Goal: Task Accomplishment & Management: Use online tool/utility

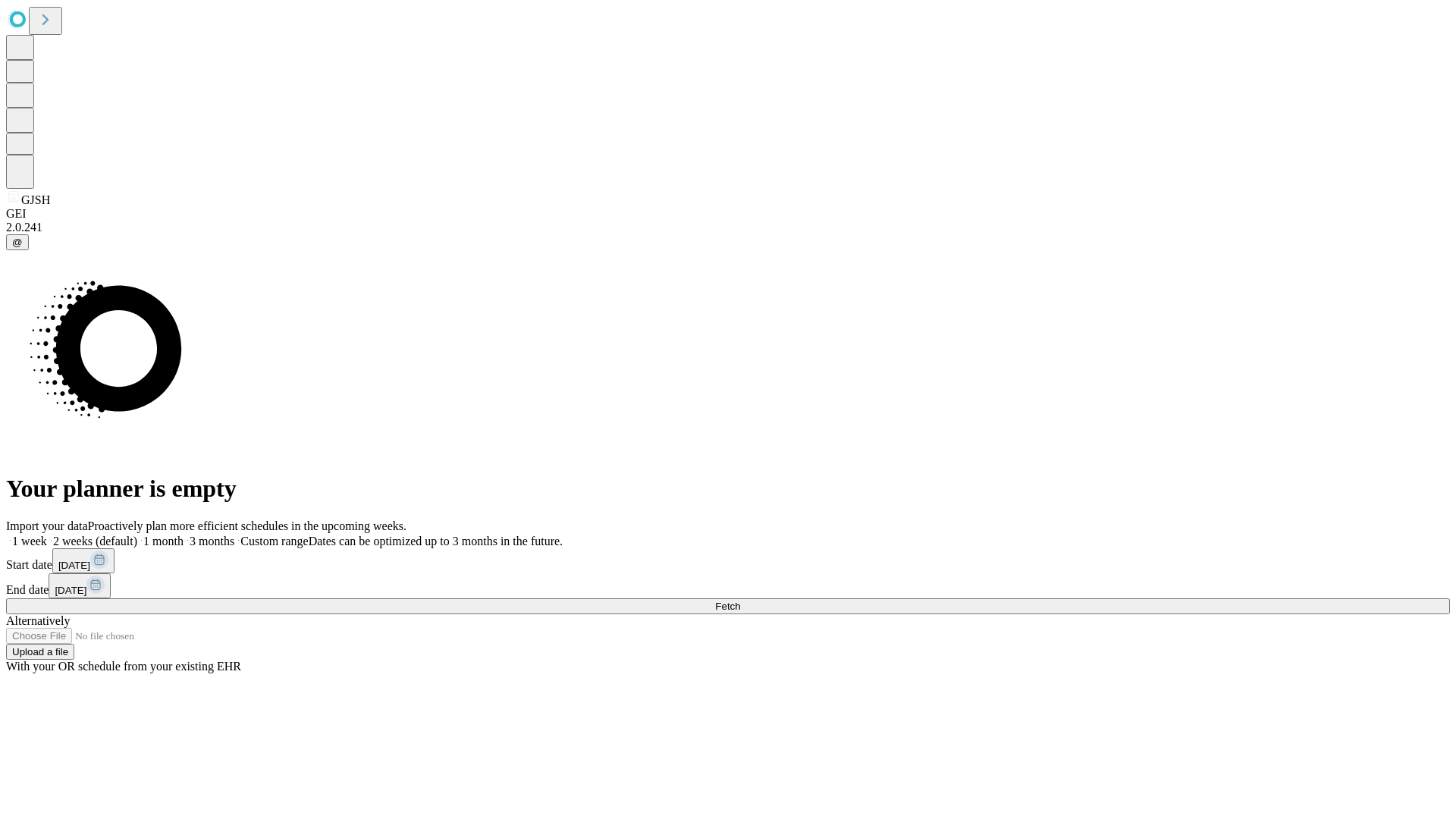
click at [740, 601] on span "Fetch" at bounding box center [728, 607] width 25 height 12
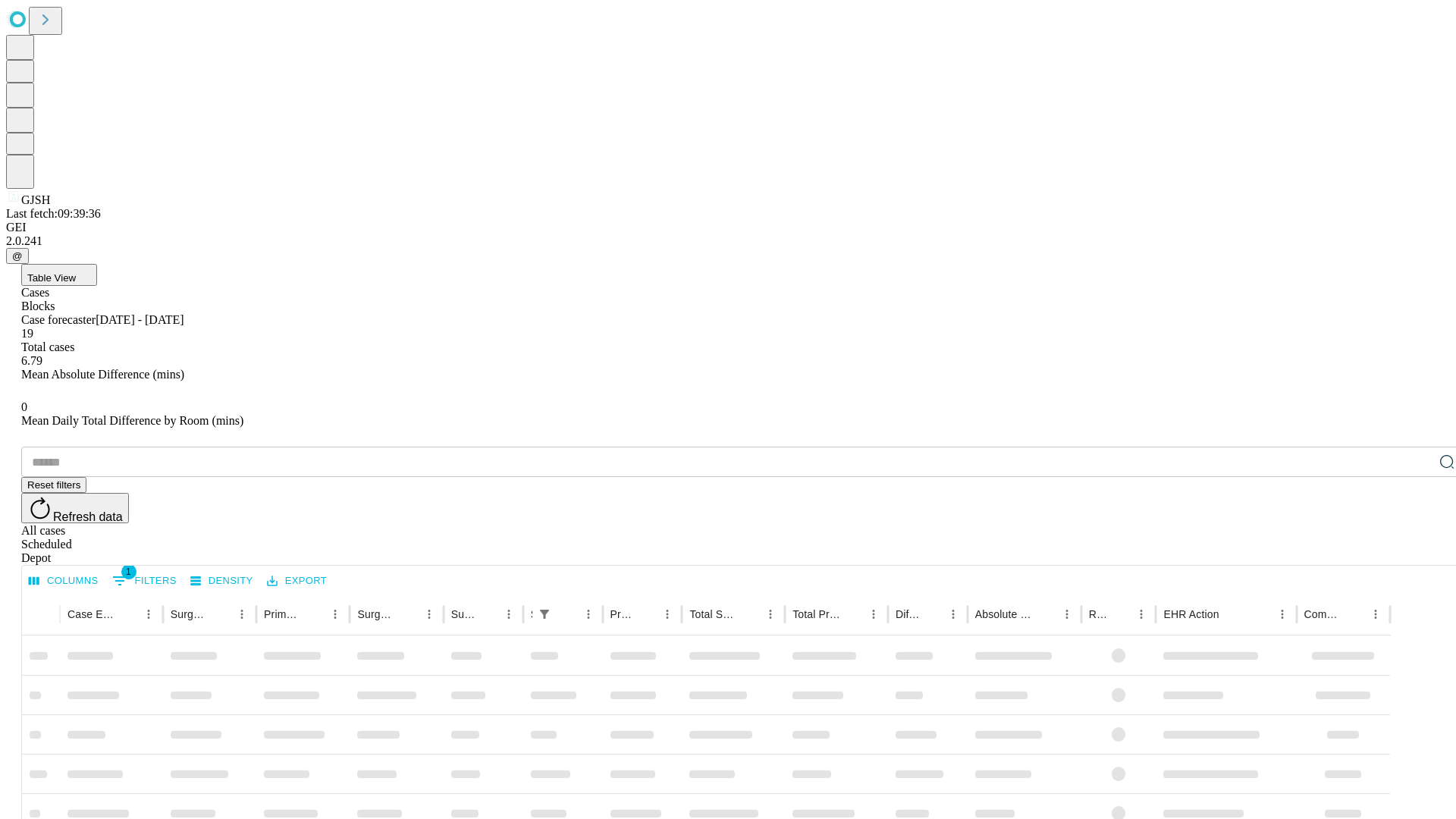
click at [1417, 552] on div "Depot" at bounding box center [743, 559] width 1444 height 14
